Goal: Navigation & Orientation: Find specific page/section

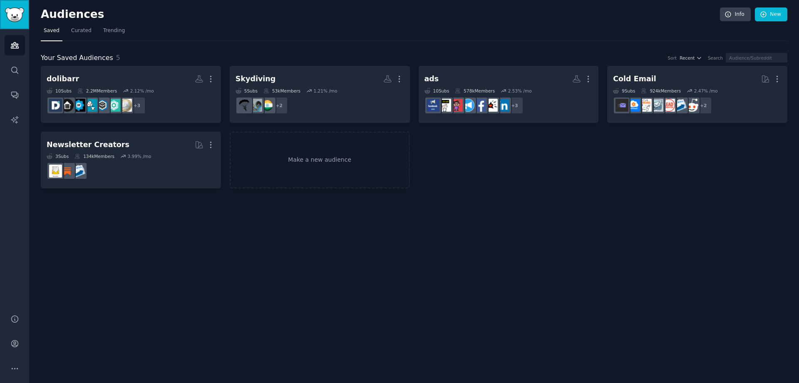
click at [17, 18] on img "Sidebar" at bounding box center [14, 14] width 19 height 15
click at [105, 29] on span "Trending" at bounding box center [114, 30] width 22 height 7
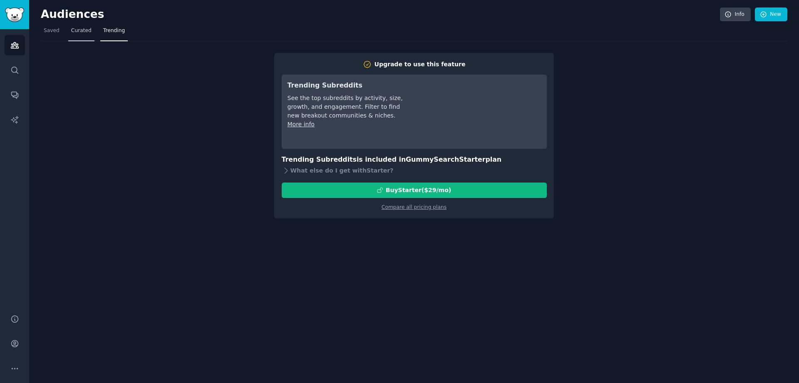
click at [85, 29] on span "Curated" at bounding box center [81, 30] width 20 height 7
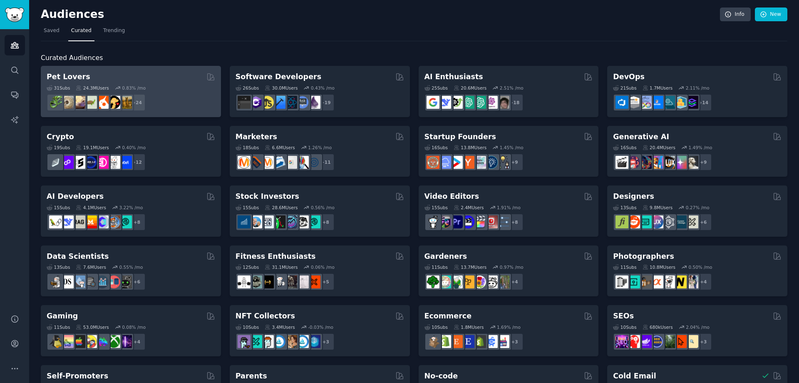
click at [168, 91] on div "31 Sub s 24.3M Users 0.83 % /mo r/DogBreeds101, r/Dogowners, r/DogTrainingTips,…" at bounding box center [131, 96] width 169 height 29
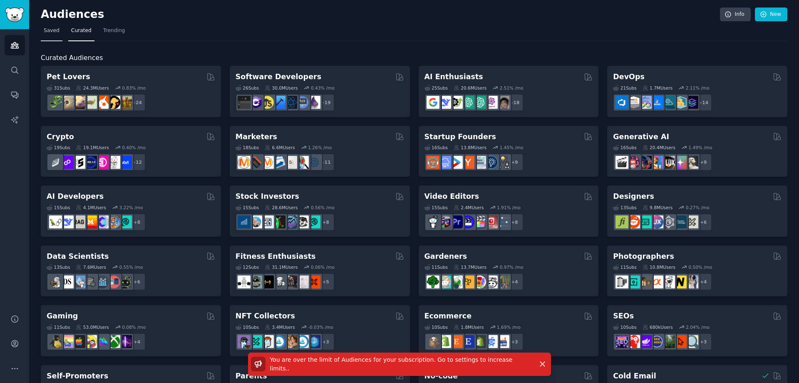
click at [59, 29] on link "Saved" at bounding box center [52, 32] width 22 height 17
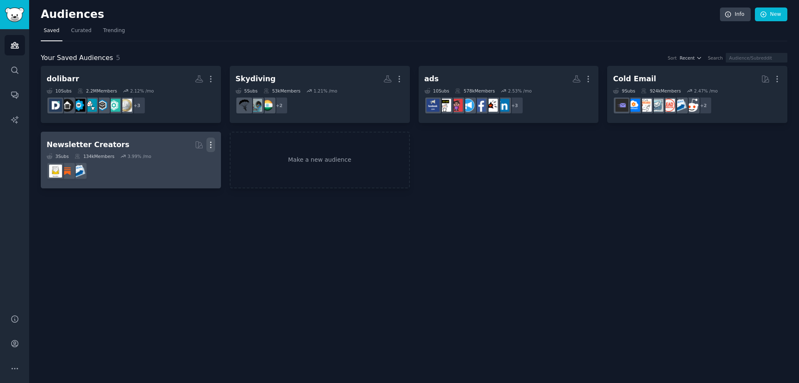
click at [209, 147] on icon "button" at bounding box center [210, 144] width 9 height 9
click at [188, 161] on p "Delete" at bounding box center [188, 162] width 19 height 9
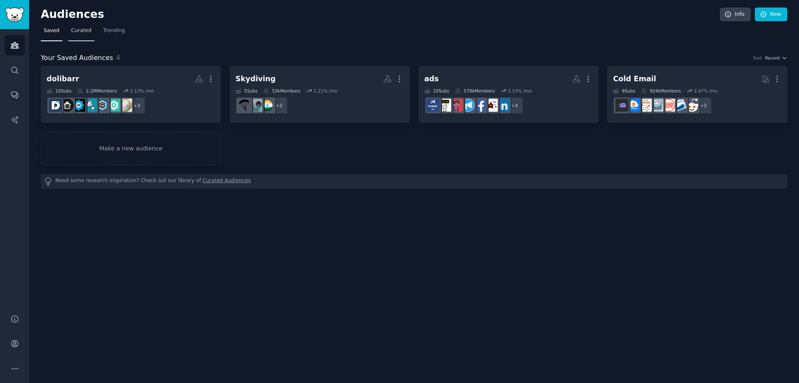
click at [77, 31] on span "Curated" at bounding box center [81, 30] width 20 height 7
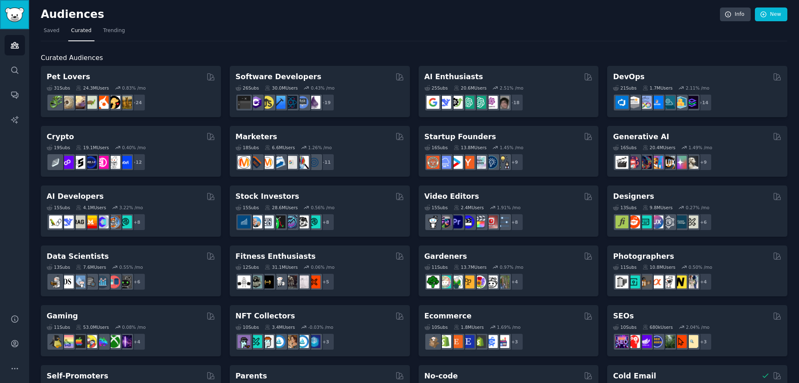
click at [9, 12] on img "Sidebar" at bounding box center [14, 14] width 19 height 15
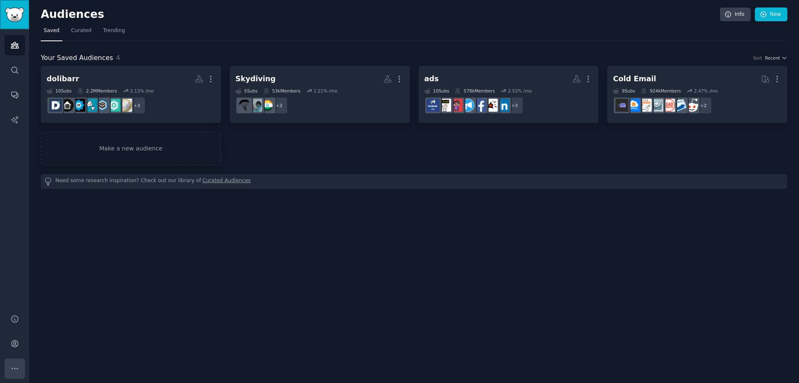
click at [10, 373] on button "More" at bounding box center [15, 368] width 20 height 20
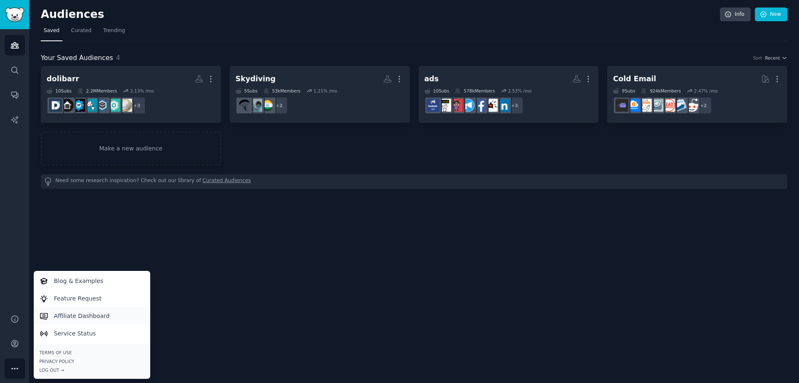
click at [80, 316] on p "Affiliate Dashboard" at bounding box center [82, 315] width 56 height 9
